Goal: Entertainment & Leisure: Consume media (video, audio)

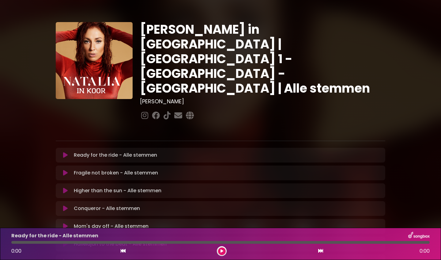
click at [65, 152] on icon at bounding box center [65, 155] width 5 height 6
click at [224, 251] on button at bounding box center [222, 251] width 8 height 8
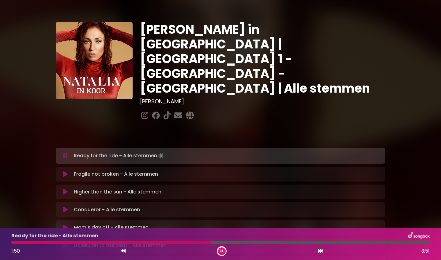
click at [184, 244] on div "Ready for the ride - Alle stemmen 1:50 3:51" at bounding box center [221, 244] width 426 height 24
click at [184, 242] on div at bounding box center [112, 242] width 202 height 3
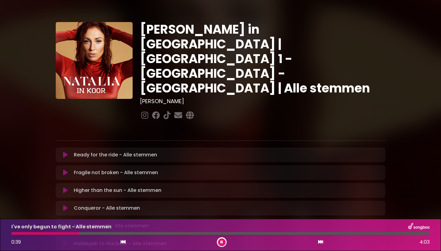
click at [38, 233] on div at bounding box center [45, 233] width 68 height 3
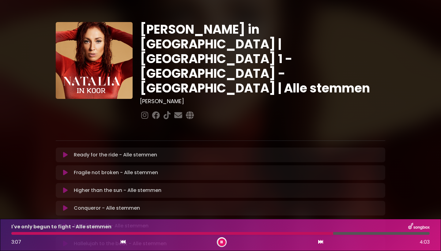
drag, startPoint x: 222, startPoint y: 244, endPoint x: 222, endPoint y: 238, distance: 6.4
click at [222, 243] on button at bounding box center [222, 243] width 8 height 8
click at [222, 243] on icon at bounding box center [221, 242] width 3 height 4
click at [21, 236] on div "I've only begun to fight - Alle stemmen 3:30 4:03" at bounding box center [221, 235] width 426 height 24
click at [21, 234] on div at bounding box center [192, 233] width 363 height 3
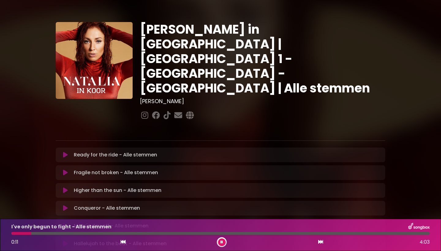
click at [36, 235] on div "I've only begun to fight - Alle stemmen 0:11 4:03" at bounding box center [221, 235] width 426 height 24
click at [60, 235] on div "I've only begun to fight - Alle stemmen 0:19 4:03" at bounding box center [221, 235] width 426 height 24
click at [55, 234] on div at bounding box center [220, 233] width 418 height 3
click at [54, 232] on div at bounding box center [37, 233] width 52 height 3
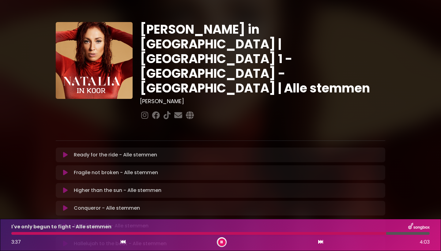
click at [263, 234] on div at bounding box center [198, 233] width 375 height 3
click at [283, 235] on div "I've only begun to fight - Alle stemmen 2:31 4:03" at bounding box center [221, 235] width 426 height 24
click at [292, 235] on div "I've only begun to fight - Alle stemmen 2:32 4:03" at bounding box center [221, 235] width 426 height 24
click at [293, 234] on div at bounding box center [220, 233] width 418 height 3
click at [307, 234] on div at bounding box center [220, 233] width 418 height 3
